Goal: Obtain resource: Download file/media

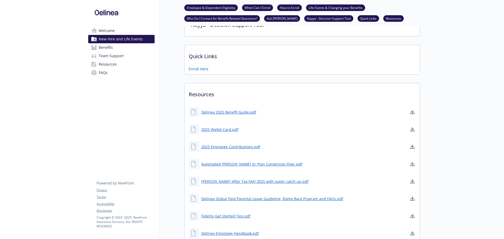
scroll to position [243, 0]
click at [230, 145] on link "2025 Employee Contributions.pdf" at bounding box center [231, 146] width 60 height 7
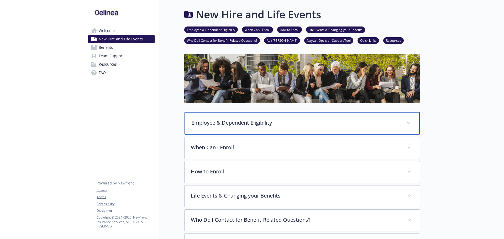
click at [398, 115] on div "Employee & Dependent Eligibility" at bounding box center [302, 123] width 235 height 23
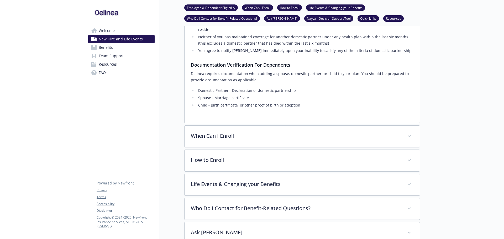
scroll to position [317, 0]
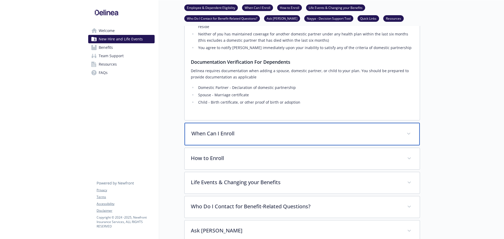
click at [398, 123] on div "When Can I Enroll" at bounding box center [302, 134] width 235 height 23
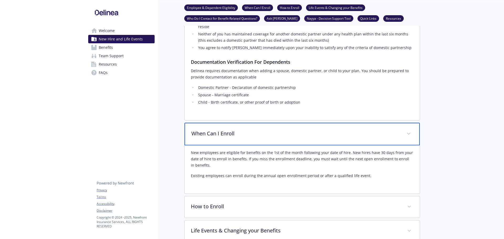
click at [398, 123] on div "When Can I Enroll" at bounding box center [302, 134] width 235 height 23
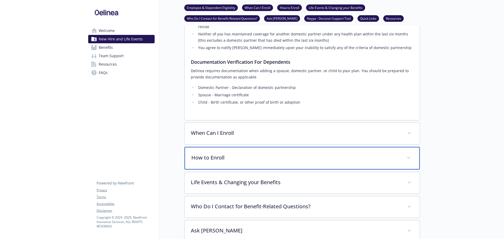
click at [377, 147] on div "How to Enroll" at bounding box center [302, 158] width 235 height 23
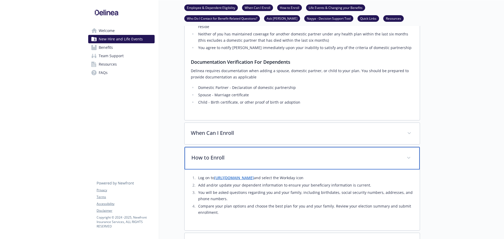
click at [376, 147] on div "How to Enroll" at bounding box center [302, 158] width 235 height 23
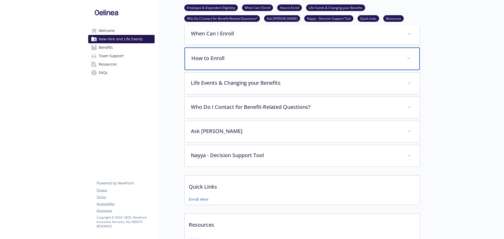
scroll to position [418, 0]
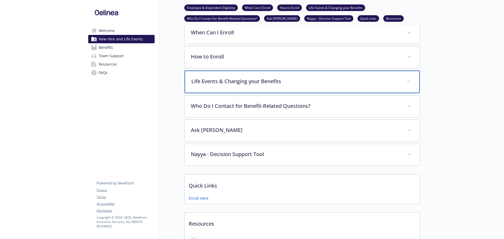
click at [351, 76] on div "Life Events & Changing your Benefits" at bounding box center [302, 82] width 235 height 23
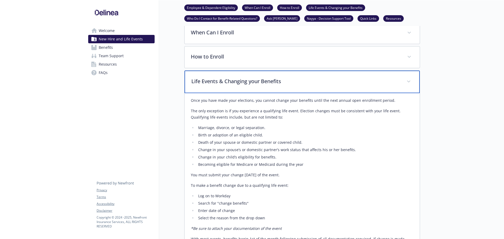
click at [350, 77] on p "Life Events & Changing your Benefits" at bounding box center [296, 81] width 209 height 8
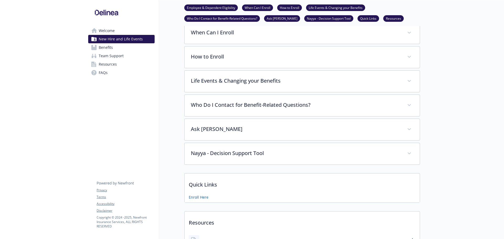
click at [453, 98] on div at bounding box center [462, 13] width 84 height 860
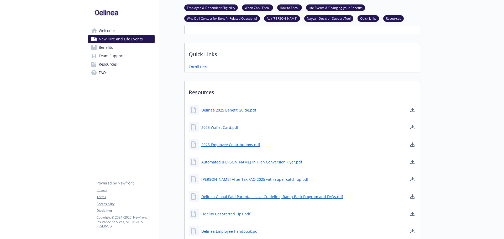
scroll to position [549, 0]
